Goal: Information Seeking & Learning: Find specific fact

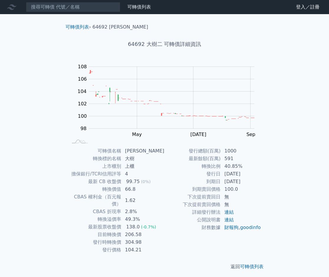
click at [132, 192] on td "66.8" at bounding box center [142, 190] width 43 height 8
drag, startPoint x: 128, startPoint y: 191, endPoint x: 142, endPoint y: 190, distance: 13.3
click at [142, 190] on td "66.8" at bounding box center [142, 190] width 43 height 8
click at [158, 193] on td "1.62" at bounding box center [142, 200] width 43 height 15
drag, startPoint x: 241, startPoint y: 167, endPoint x: 186, endPoint y: 149, distance: 57.6
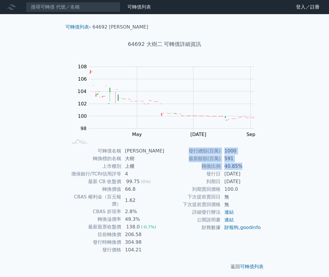
click at [186, 149] on tbody "發行總額(百萬) 1000 最新餘額(百萬) 591 轉換比例 40.85% 發行日 [DATE] 到期日 [DATE] 到期賣回價格 100.0 下次提前賣…" at bounding box center [212, 189] width 97 height 84
click at [158, 163] on td "上櫃" at bounding box center [142, 167] width 43 height 8
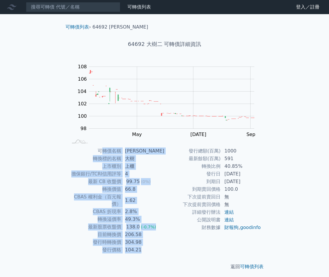
drag, startPoint x: 105, startPoint y: 152, endPoint x: 154, endPoint y: 242, distance: 102.4
click at [154, 242] on tbody "可轉債名稱 [PERSON_NAME] 轉換標的名稱 大樹 上市櫃別 上櫃 擔保銀行/TCRI信用評等 4 最新 CB 收盤價 99.75 (0%) 轉換價值…" at bounding box center [116, 200] width 97 height 107
click at [154, 246] on td "104.21" at bounding box center [142, 250] width 43 height 8
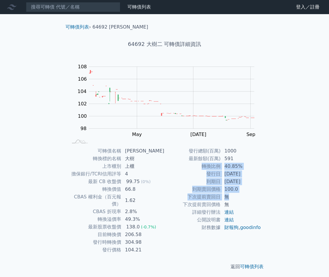
drag, startPoint x: 242, startPoint y: 196, endPoint x: 200, endPoint y: 166, distance: 52.5
click at [200, 166] on tbody "發行總額(百萬) 1000 最新餘額(百萬) 591 轉換比例 40.85% 發行日 [DATE] 到期日 [DATE] 到期賣回價格 100.0 下次提前賣…" at bounding box center [212, 189] width 97 height 84
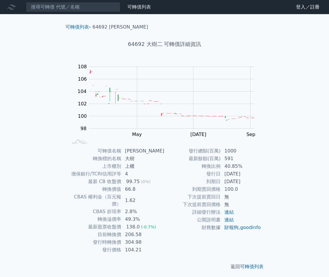
click at [150, 181] on span "(0%)" at bounding box center [146, 181] width 10 height 5
